Goal: Check status: Check status

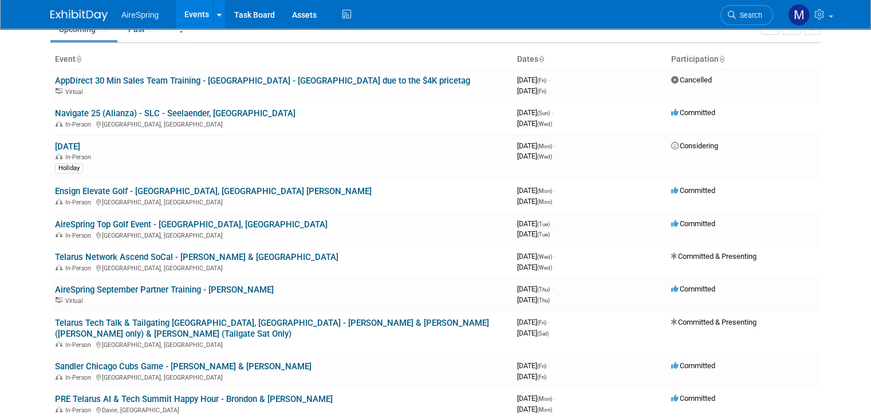
scroll to position [9, 0]
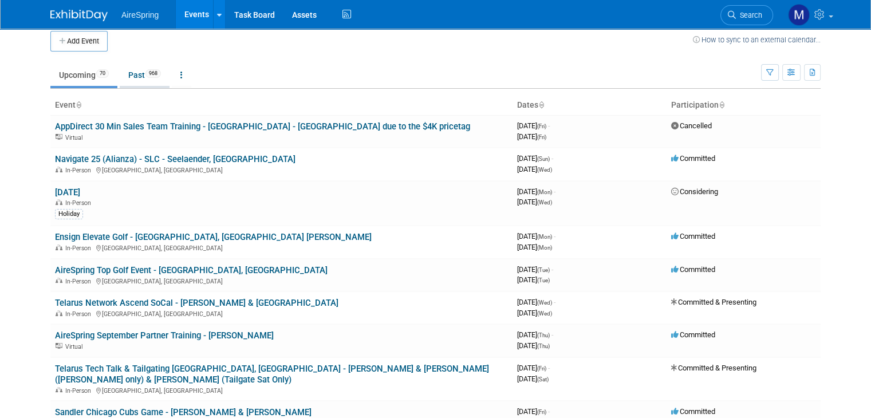
click at [132, 76] on link "Past 968" at bounding box center [145, 75] width 50 height 22
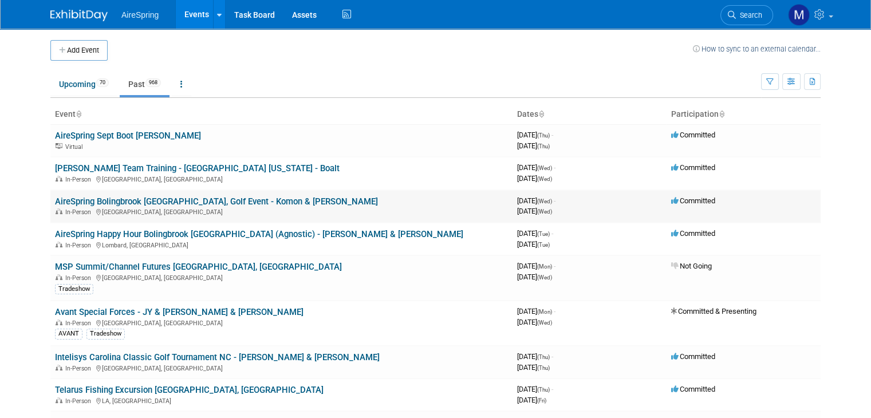
click at [155, 201] on link "AireSpring Bolingbrook [GEOGRAPHIC_DATA], Golf Event - Komon & [PERSON_NAME]" at bounding box center [216, 201] width 323 height 10
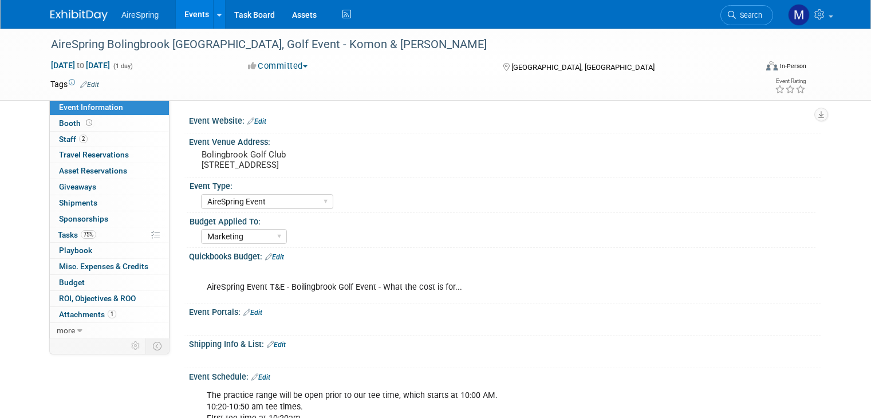
select select "AireSpring Event"
select select "Marketing"
